Goal: Obtain resource: Download file/media

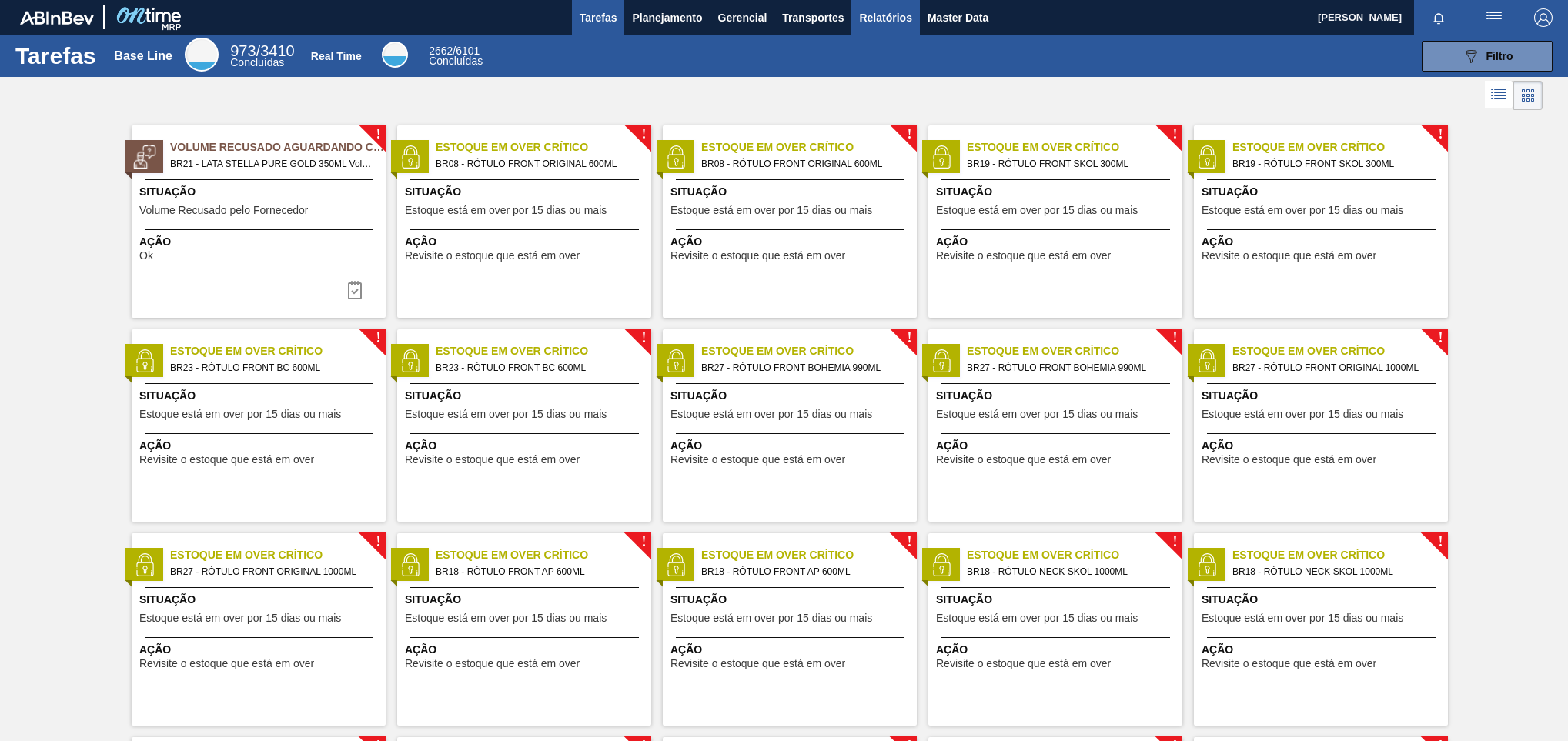
click at [879, 7] on button "Relatórios" at bounding box center [884, 17] width 68 height 34
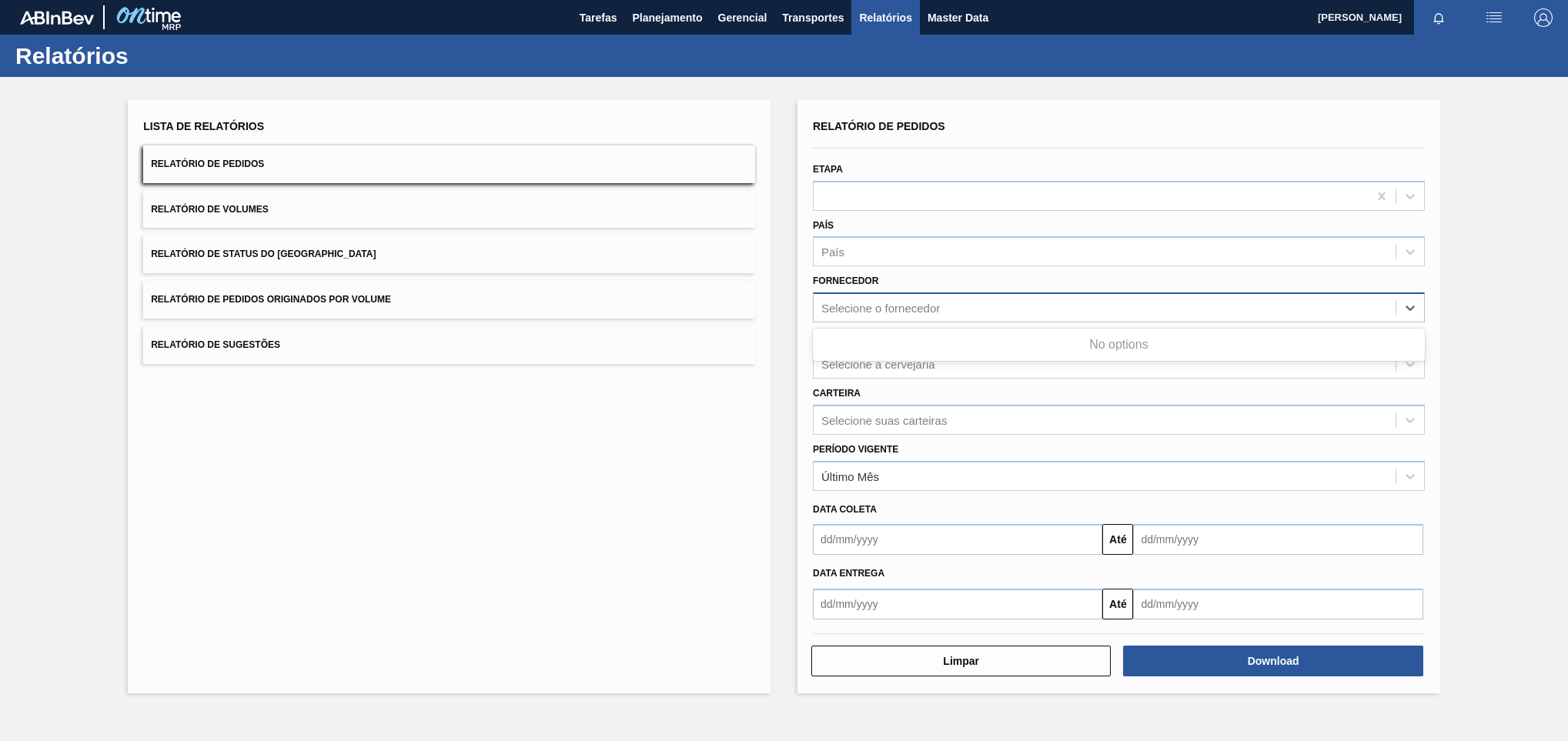
click at [867, 305] on div "Selecione o fornecedor" at bounding box center [880, 308] width 119 height 13
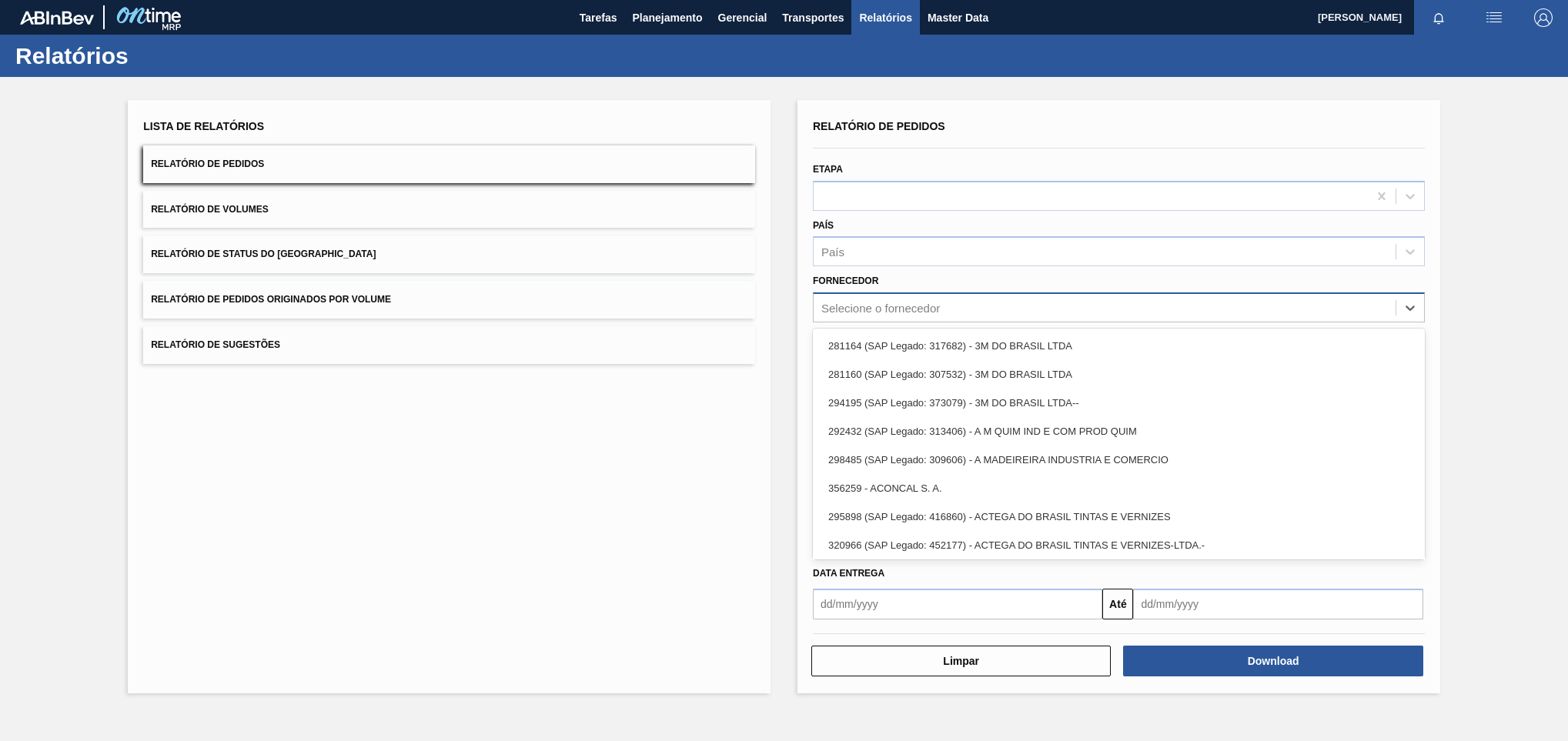
paste input "289877"
type input "289877"
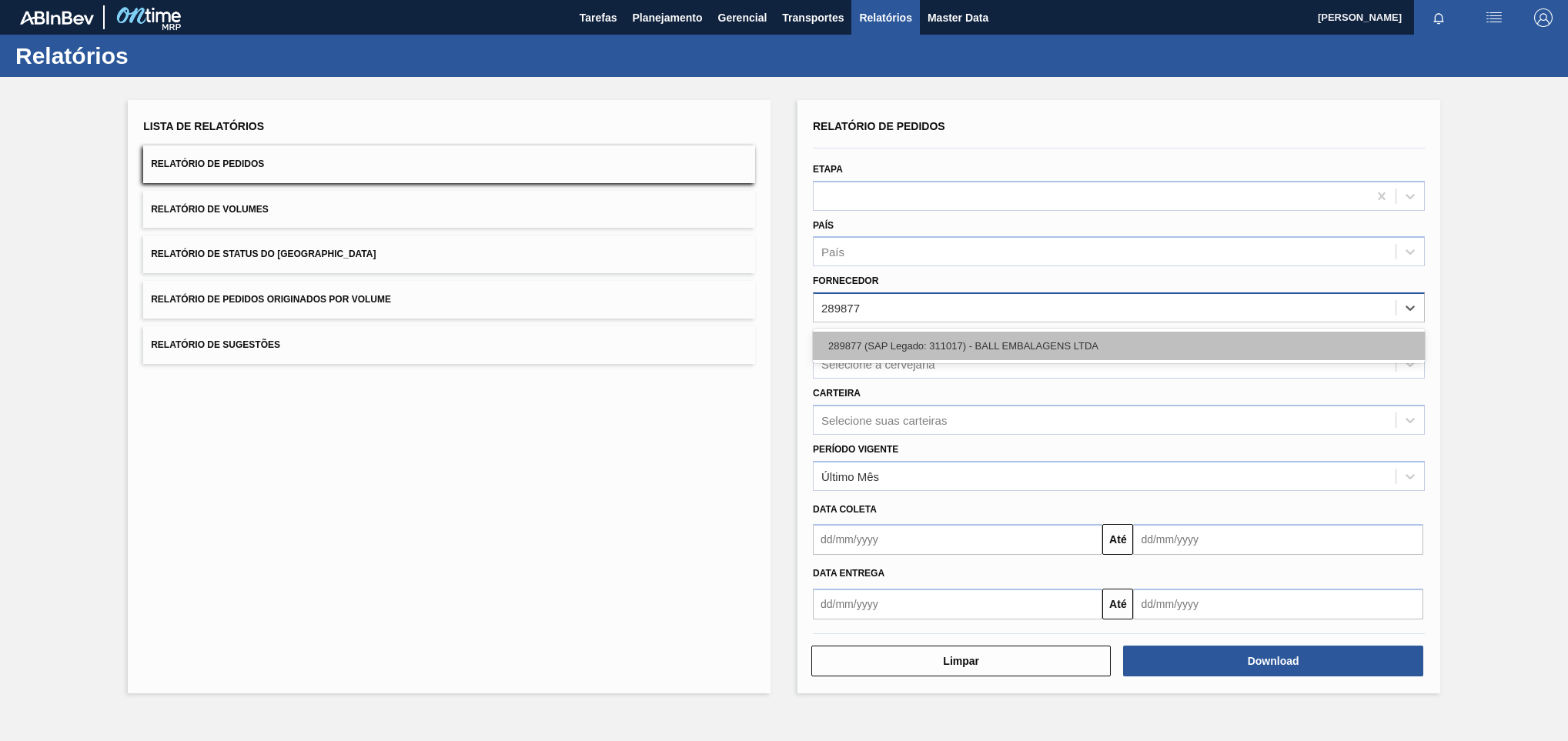
click at [868, 337] on div "289877 (SAP Legado: 311017) - BALL EMBALAGENS LTDA" at bounding box center [1118, 346] width 612 height 28
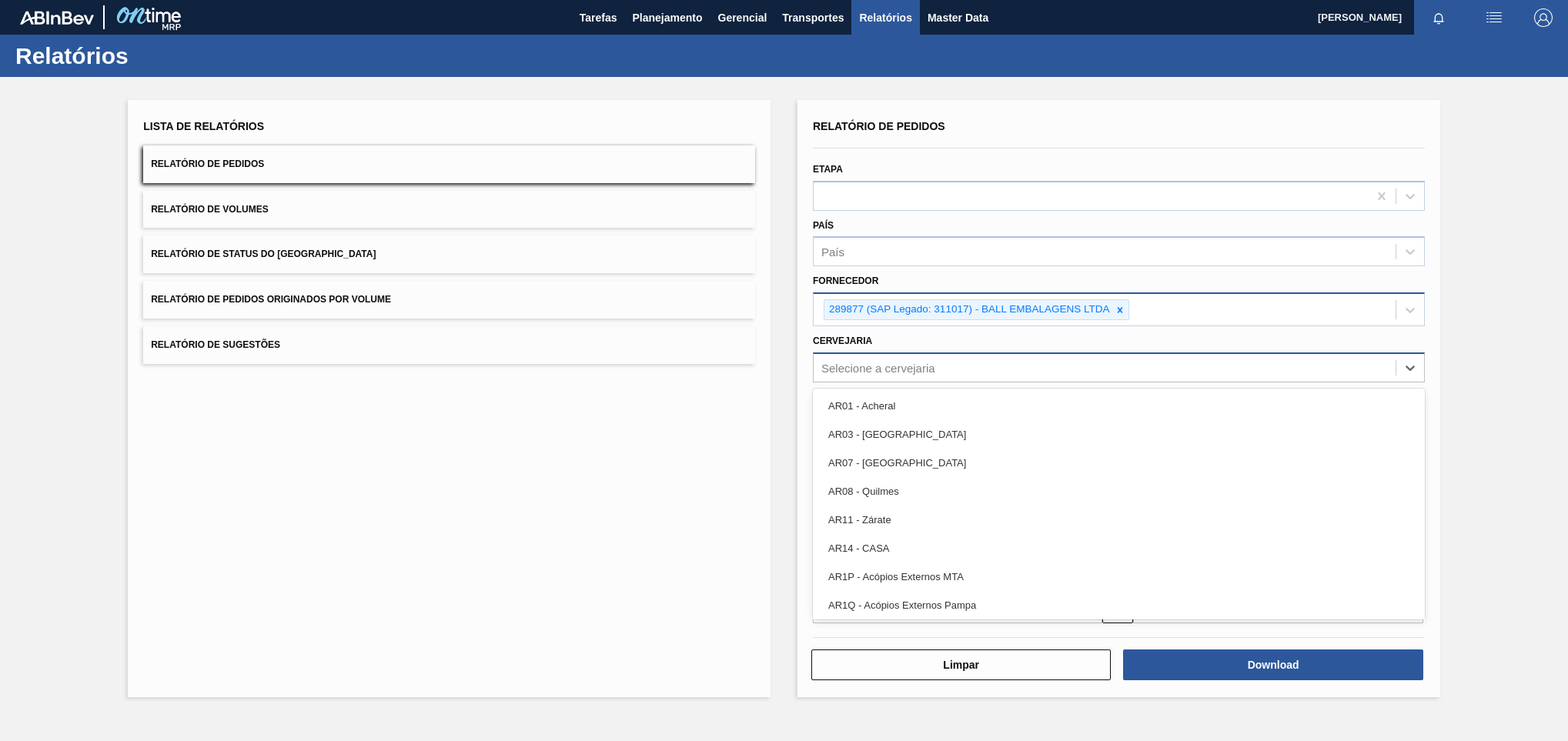
click at [927, 379] on div "Selecione a cervejaria" at bounding box center [1118, 368] width 612 height 30
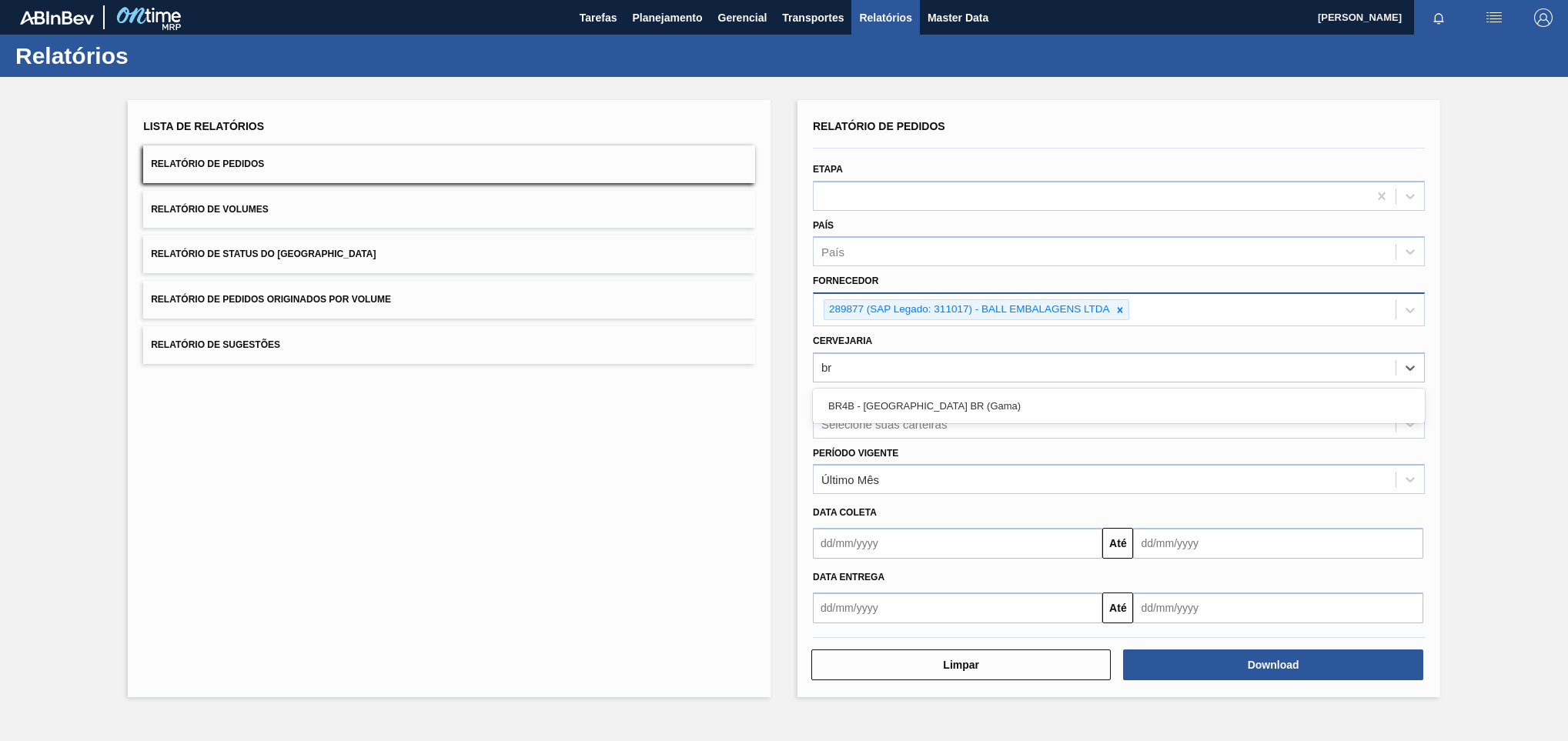
type input "br"
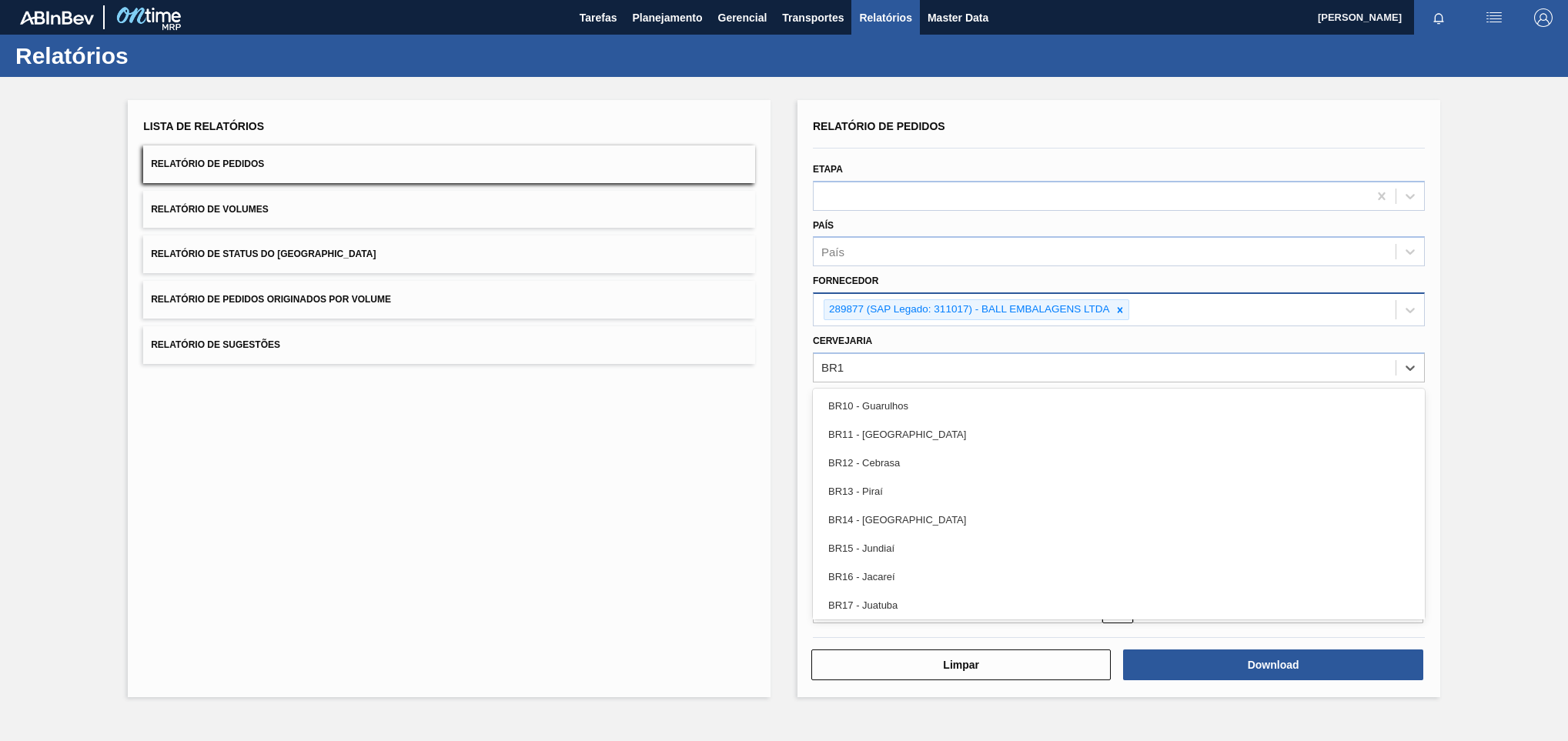
type input "BR19"
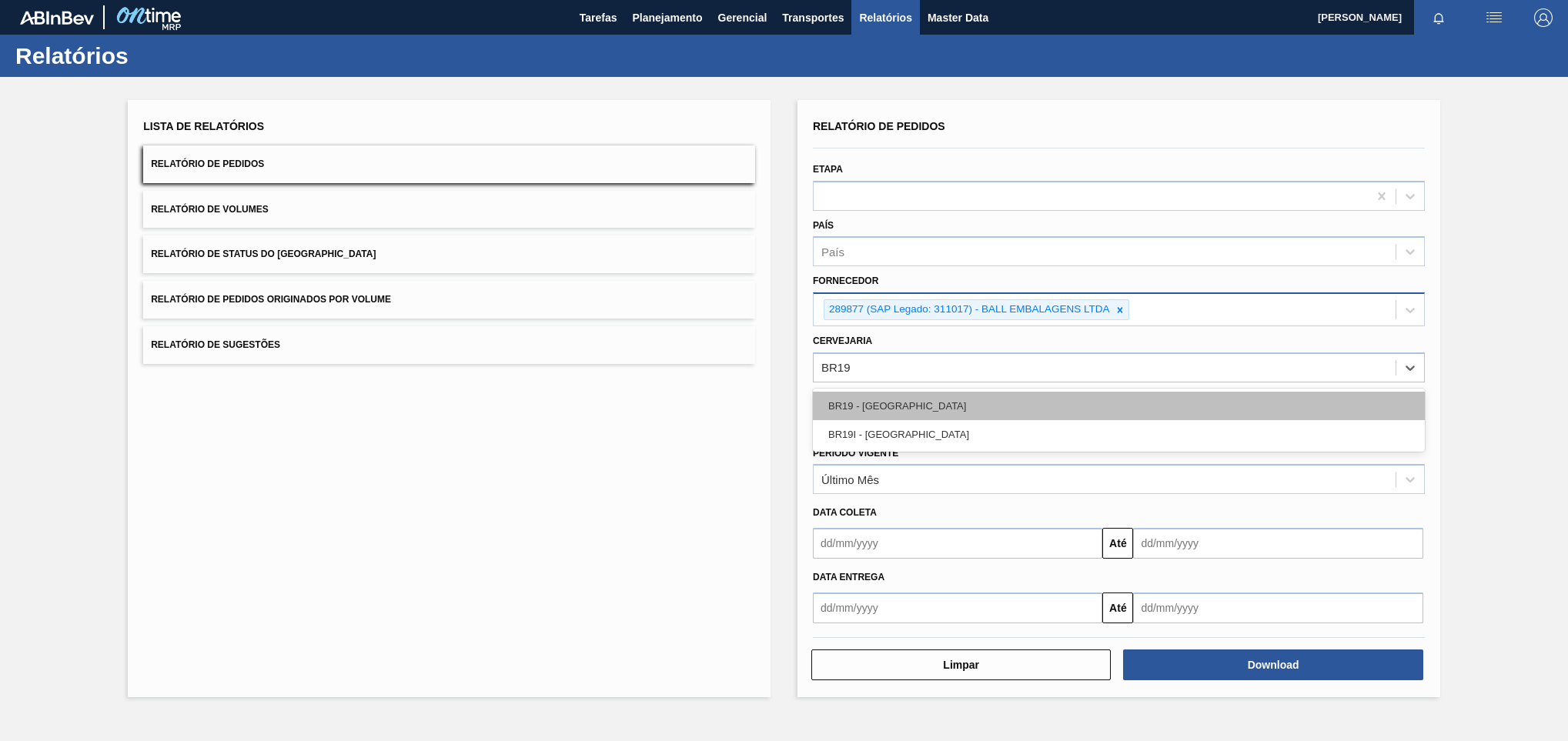
click at [888, 394] on div "BR19 - [GEOGRAPHIC_DATA]" at bounding box center [1118, 406] width 612 height 28
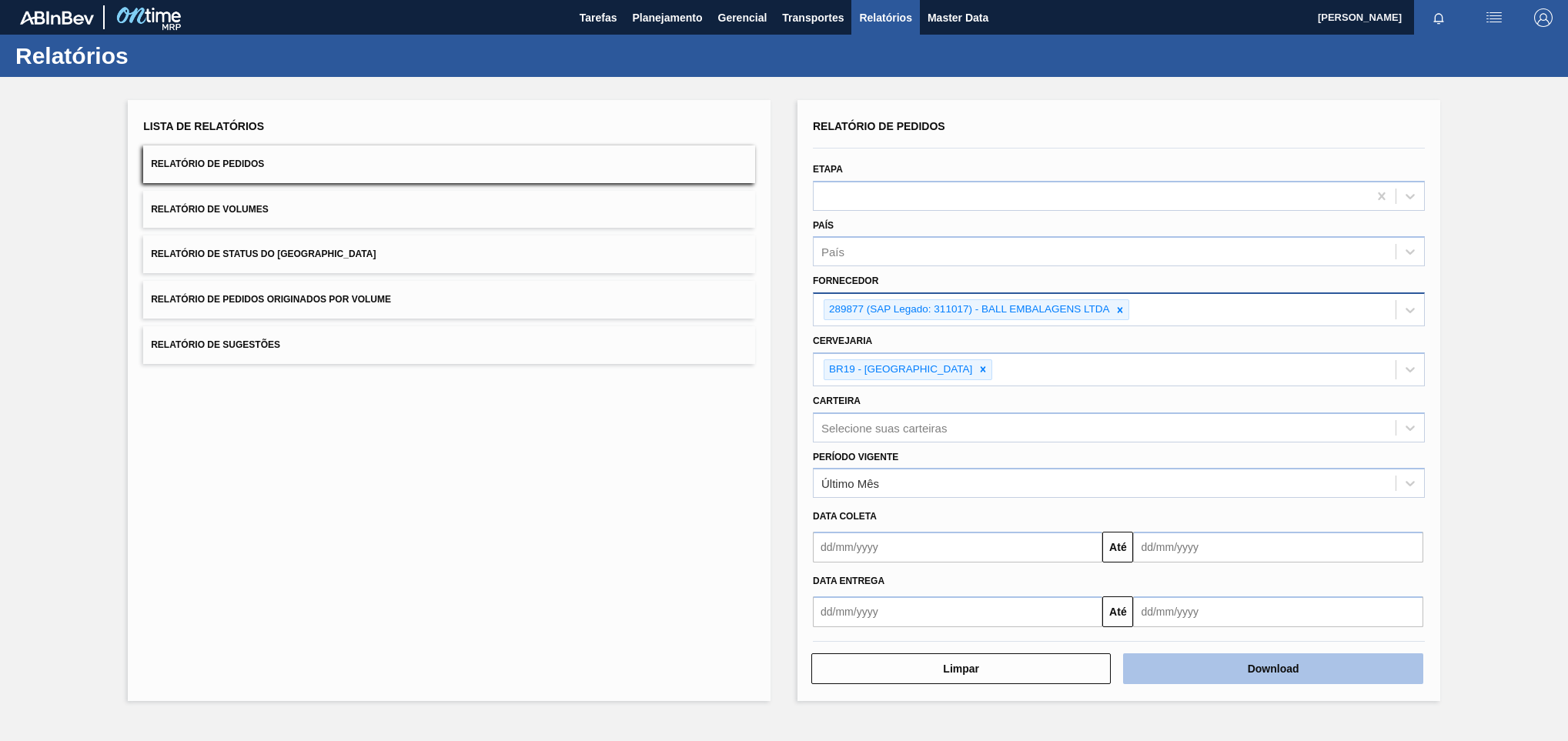
click at [1197, 667] on button "Download" at bounding box center [1272, 668] width 299 height 31
